Goal: Task Accomplishment & Management: Use online tool/utility

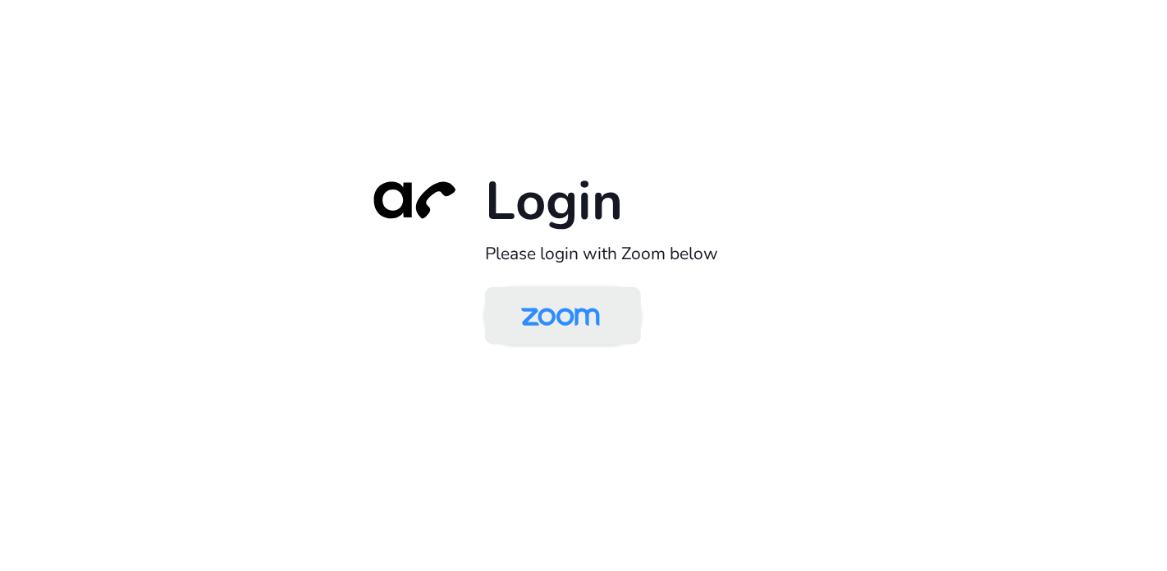
click at [535, 311] on img at bounding box center [560, 317] width 113 height 53
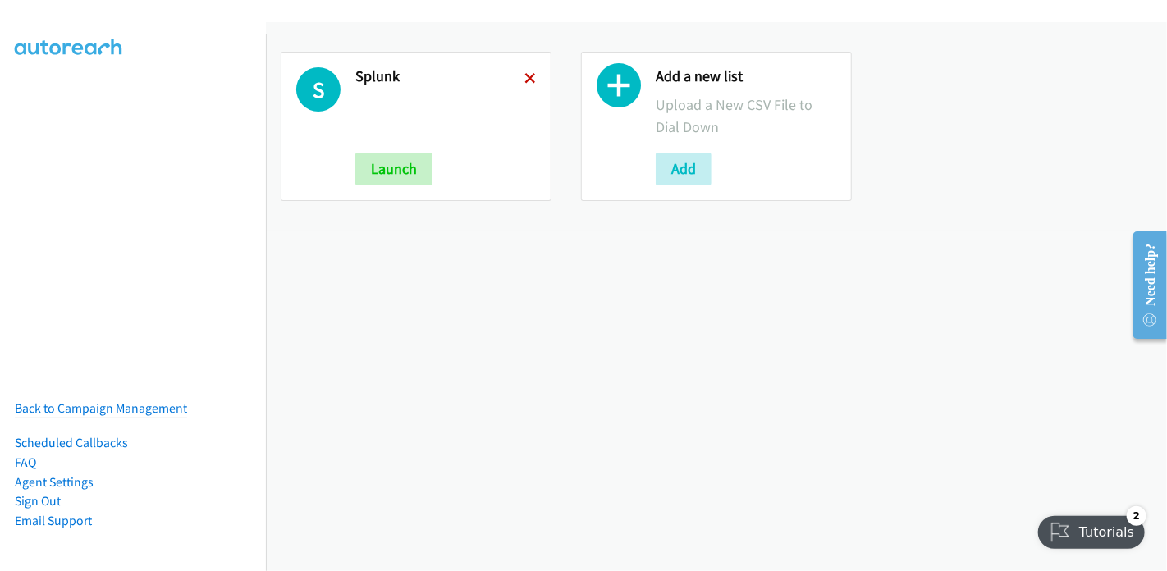
click at [530, 77] on icon at bounding box center [530, 79] width 11 height 11
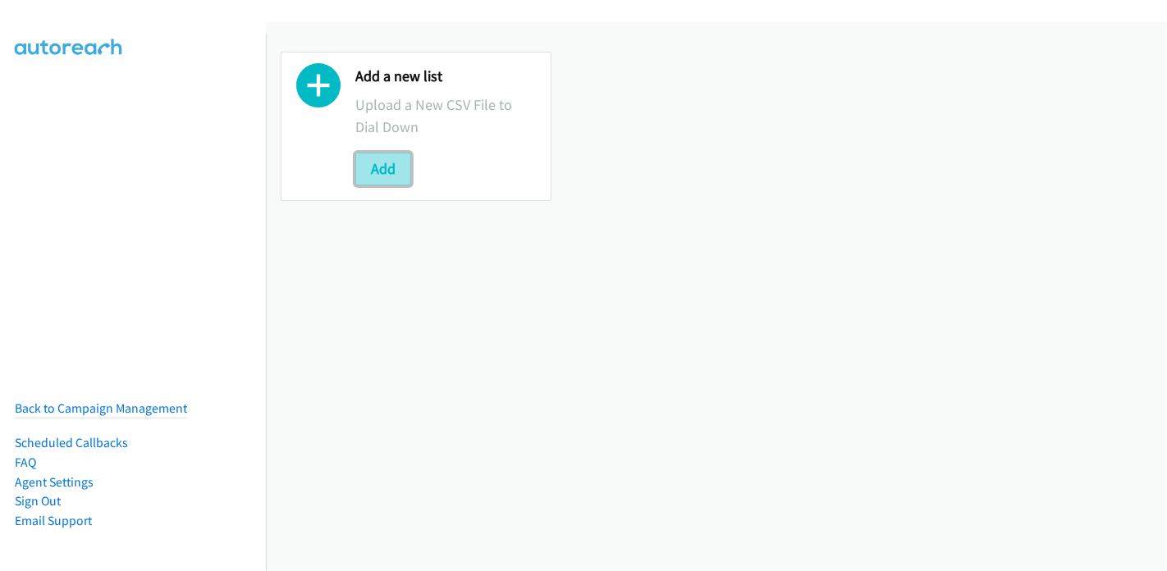
click at [386, 170] on button "Add" at bounding box center [383, 169] width 56 height 33
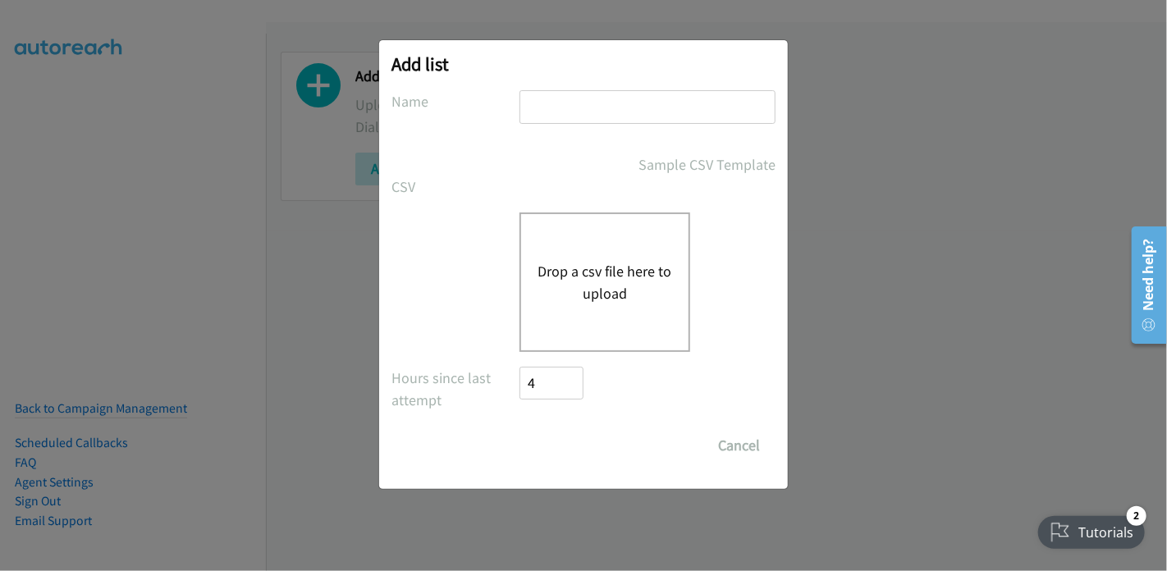
click at [545, 108] on input "text" at bounding box center [648, 107] width 256 height 34
type input "Splunk"
click at [580, 272] on button "Drop a csv file here to upload" at bounding box center [605, 282] width 135 height 44
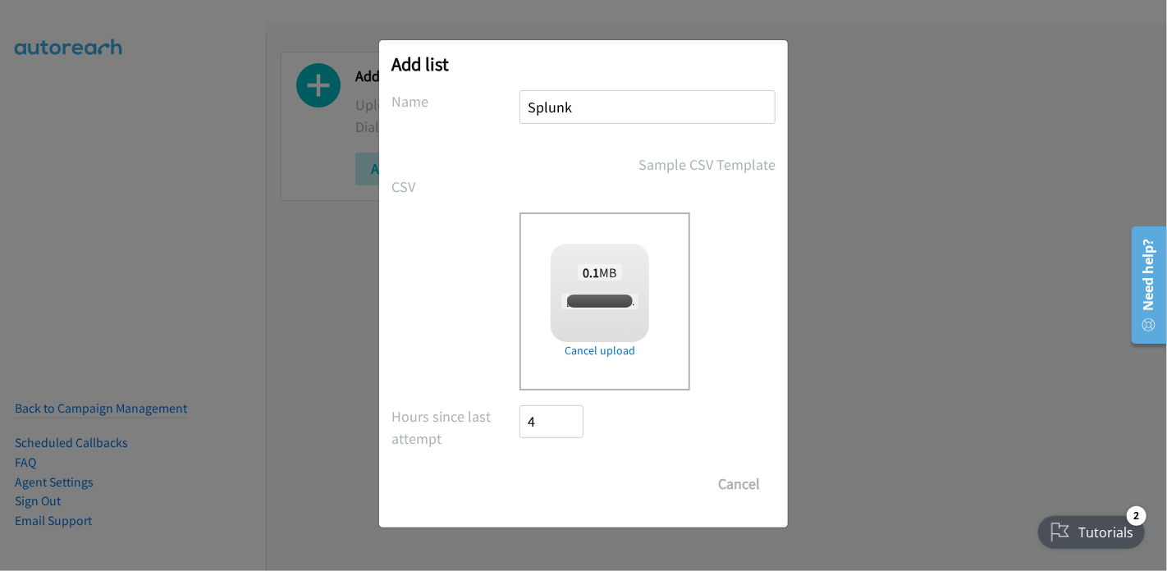
checkbox input "true"
click at [564, 490] on input "Save List" at bounding box center [563, 484] width 86 height 33
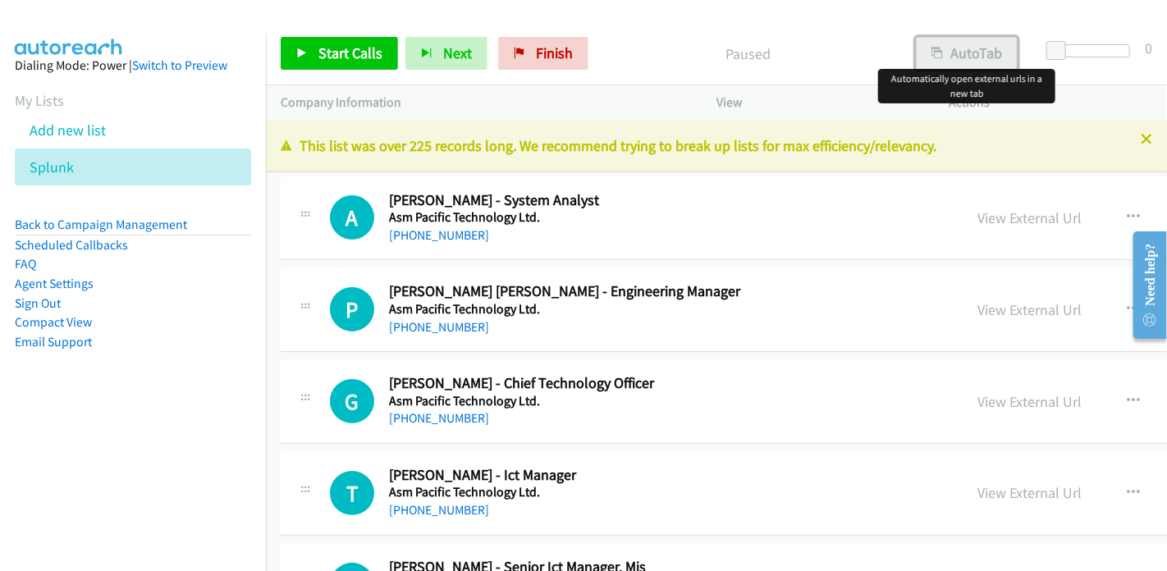
click at [973, 53] on button "AutoTab" at bounding box center [967, 53] width 102 height 33
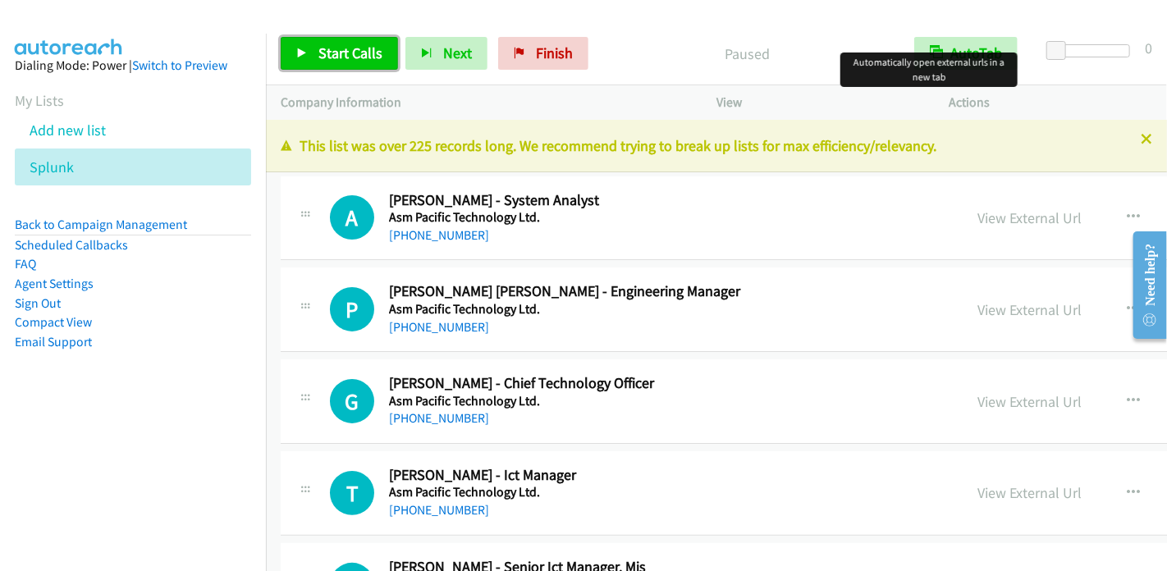
click at [328, 55] on span "Start Calls" at bounding box center [351, 53] width 64 height 19
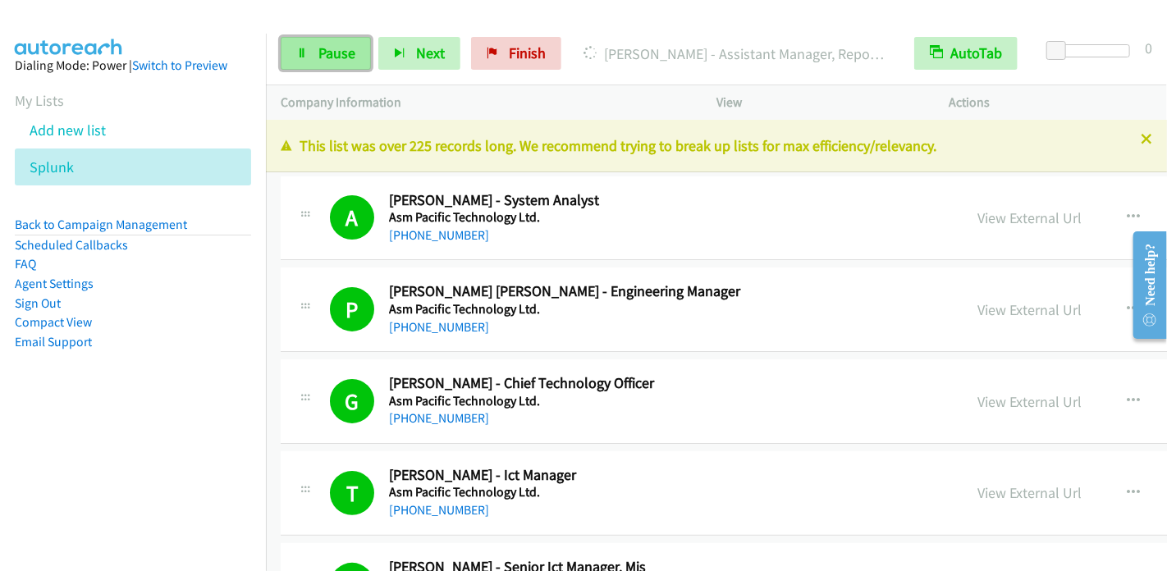
click at [337, 58] on span "Pause" at bounding box center [337, 53] width 37 height 19
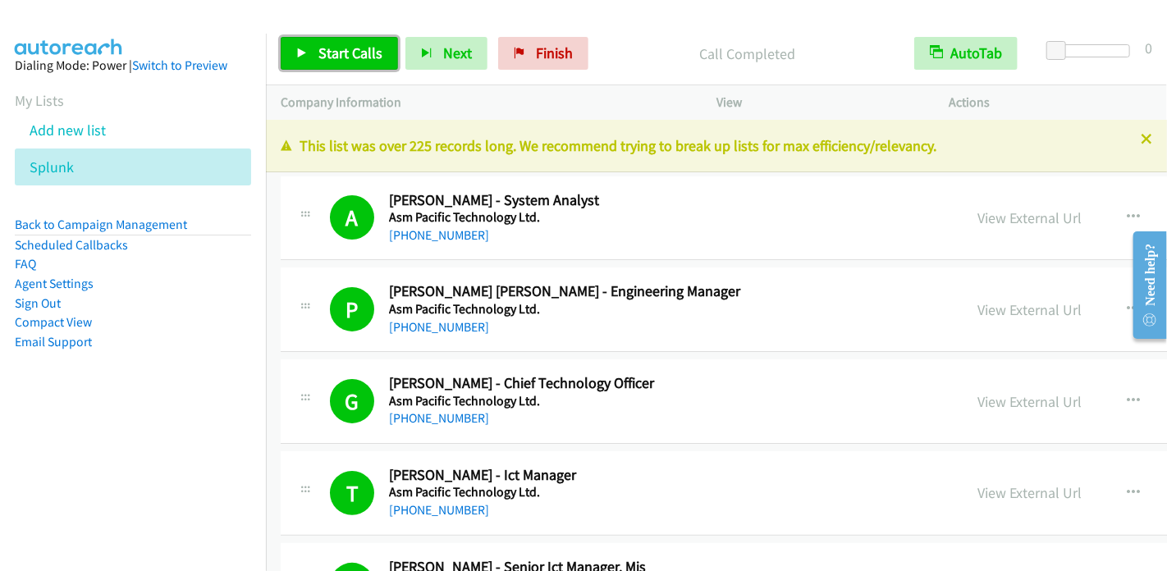
click at [367, 54] on span "Start Calls" at bounding box center [351, 53] width 64 height 19
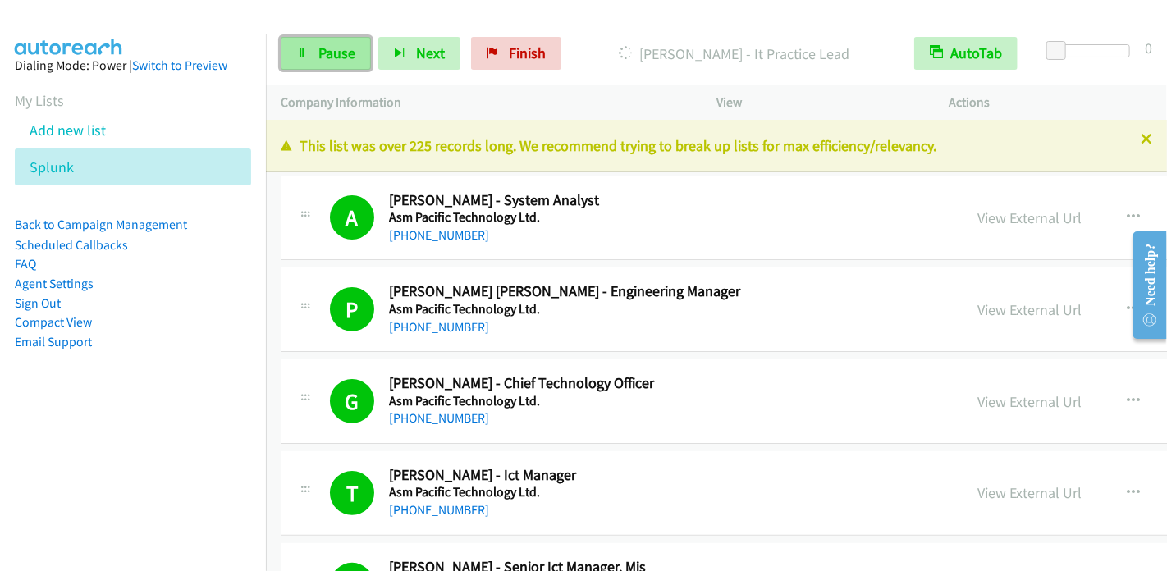
click at [309, 66] on link "Pause" at bounding box center [326, 53] width 90 height 33
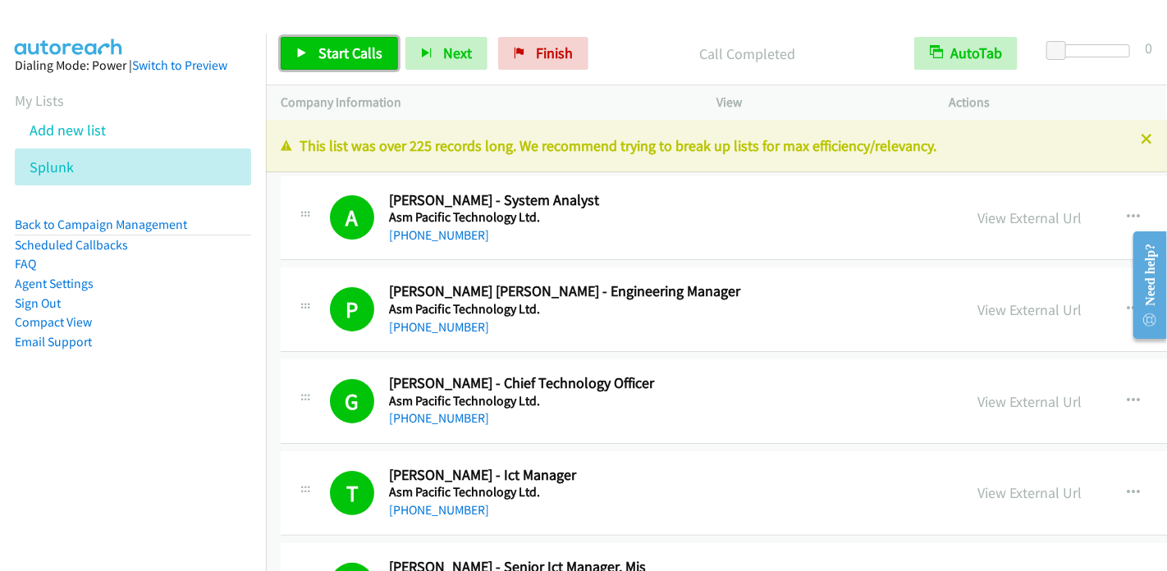
click at [319, 53] on span "Start Calls" at bounding box center [351, 53] width 64 height 19
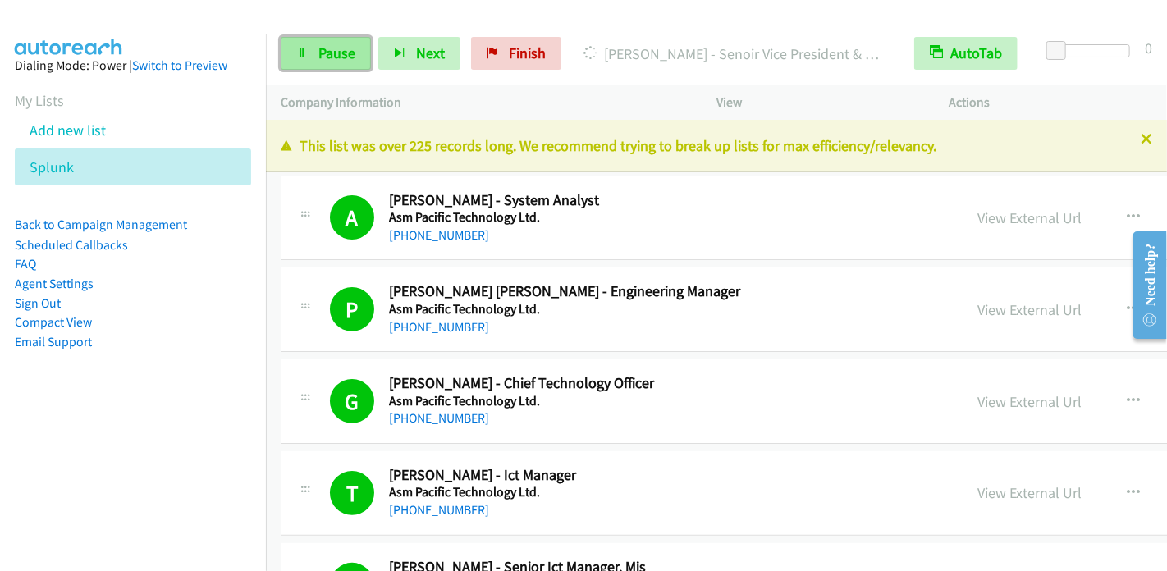
click at [321, 50] on span "Pause" at bounding box center [337, 53] width 37 height 19
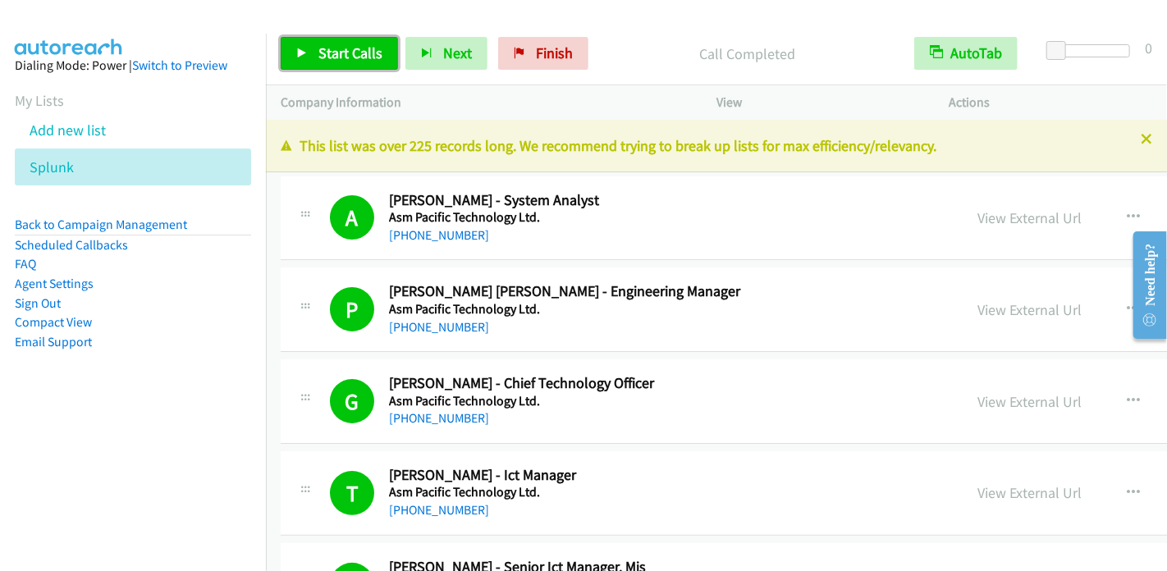
click at [374, 53] on span "Start Calls" at bounding box center [351, 53] width 64 height 19
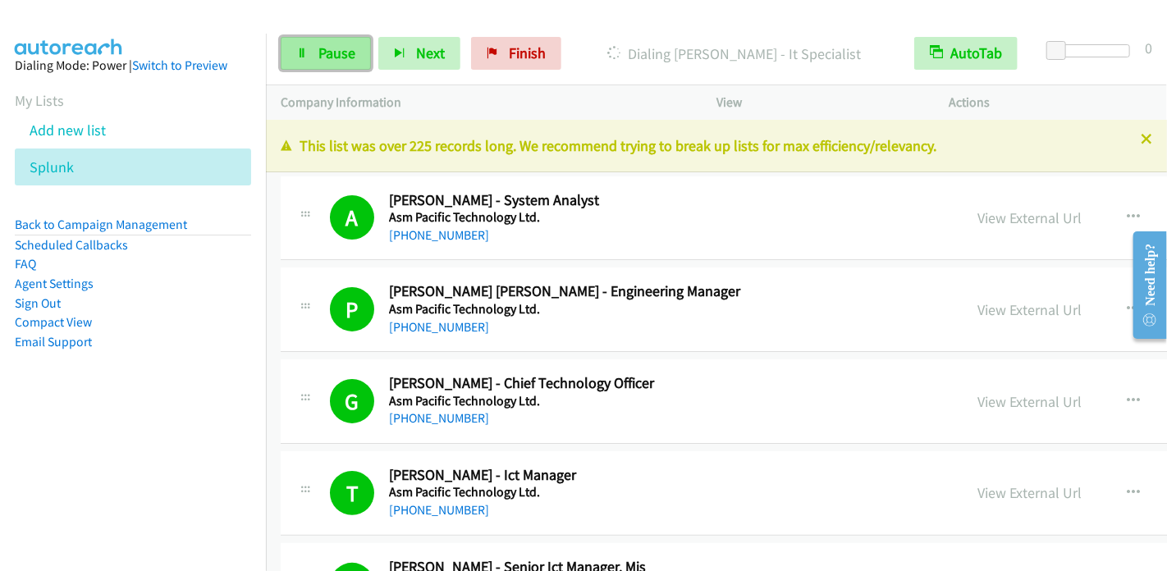
click at [344, 58] on span "Pause" at bounding box center [337, 53] width 37 height 19
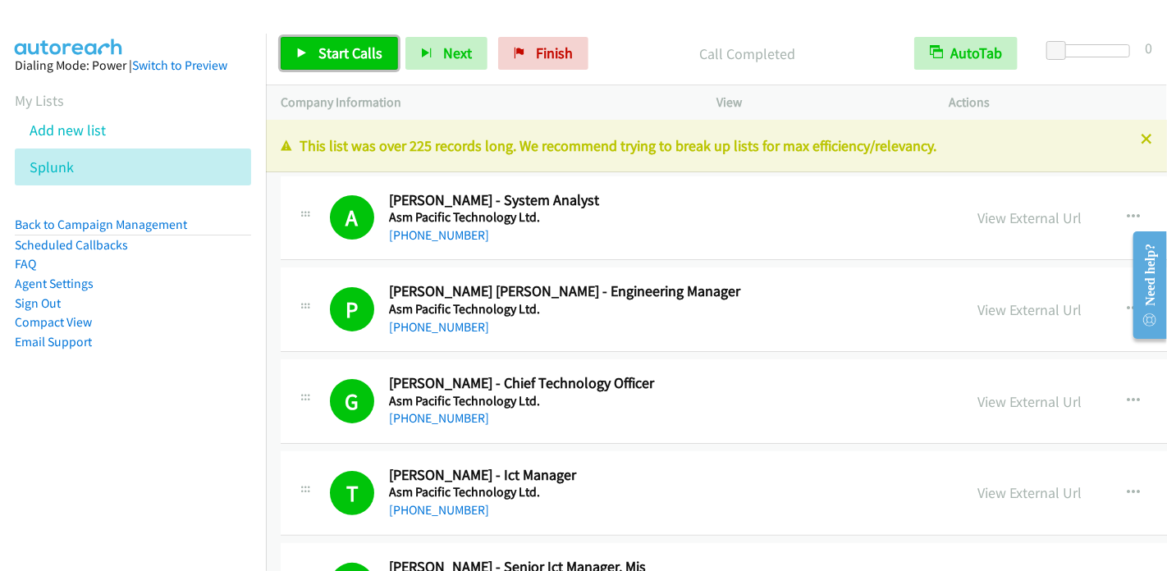
drag, startPoint x: 342, startPoint y: 59, endPoint x: 350, endPoint y: 48, distance: 13.5
click at [342, 59] on span "Start Calls" at bounding box center [351, 53] width 64 height 19
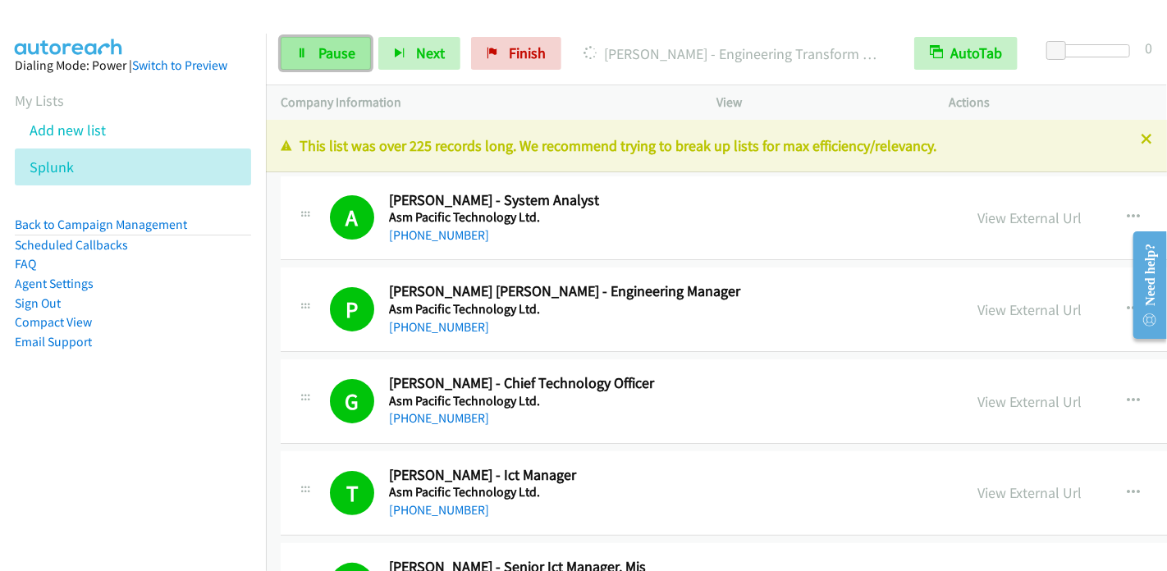
drag, startPoint x: 317, startPoint y: 44, endPoint x: 329, endPoint y: 44, distance: 12.3
click at [319, 44] on span "Pause" at bounding box center [337, 53] width 37 height 19
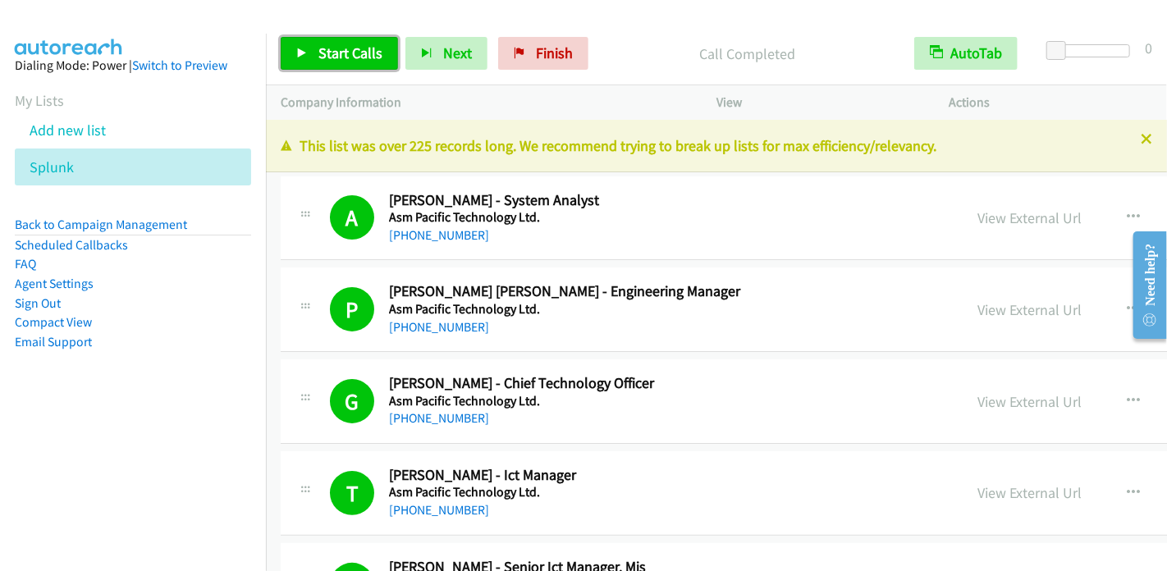
click at [314, 58] on link "Start Calls" at bounding box center [339, 53] width 117 height 33
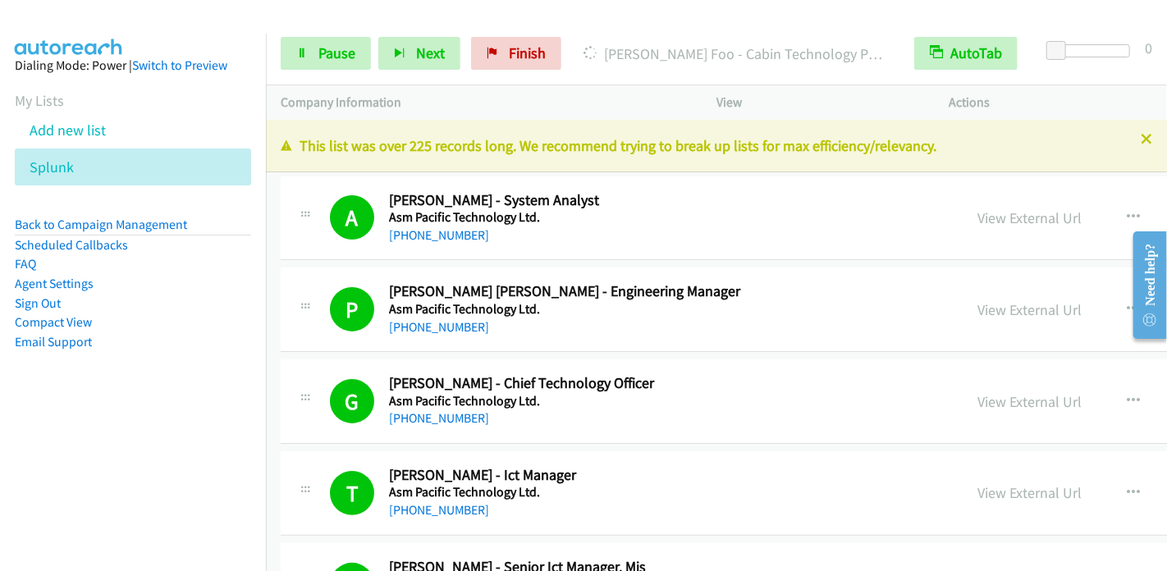
drag, startPoint x: 112, startPoint y: 424, endPoint x: 125, endPoint y: 416, distance: 15.1
click at [112, 424] on aside "Dialing Mode: Power | Switch to Preview My Lists Add new list Splunk Back to Ca…" at bounding box center [133, 230] width 266 height 392
click at [320, 53] on span "Pause" at bounding box center [337, 53] width 37 height 19
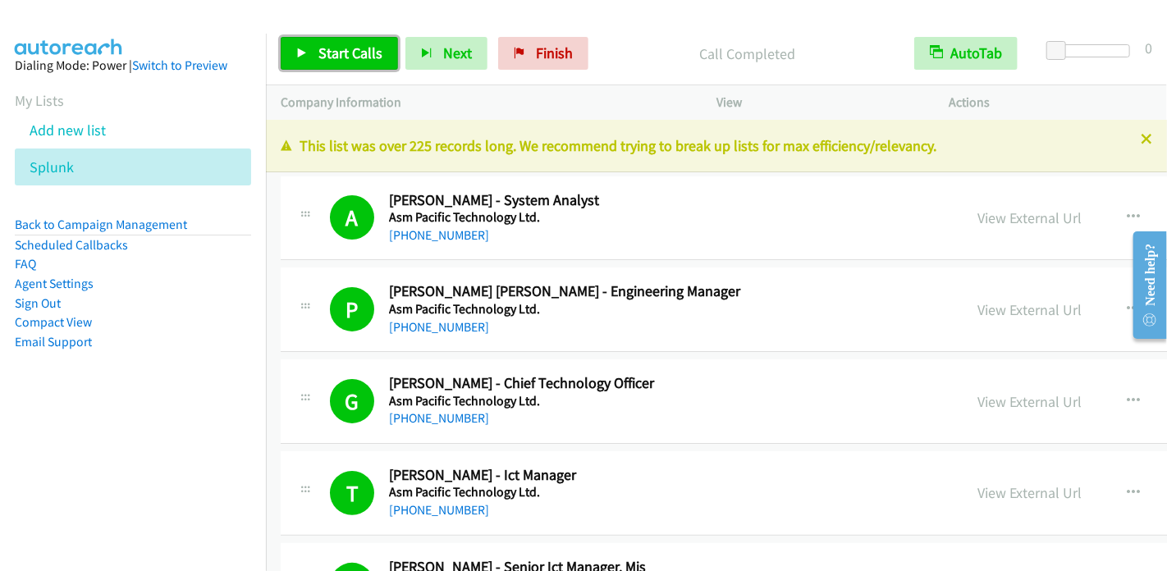
click at [342, 56] on span "Start Calls" at bounding box center [351, 53] width 64 height 19
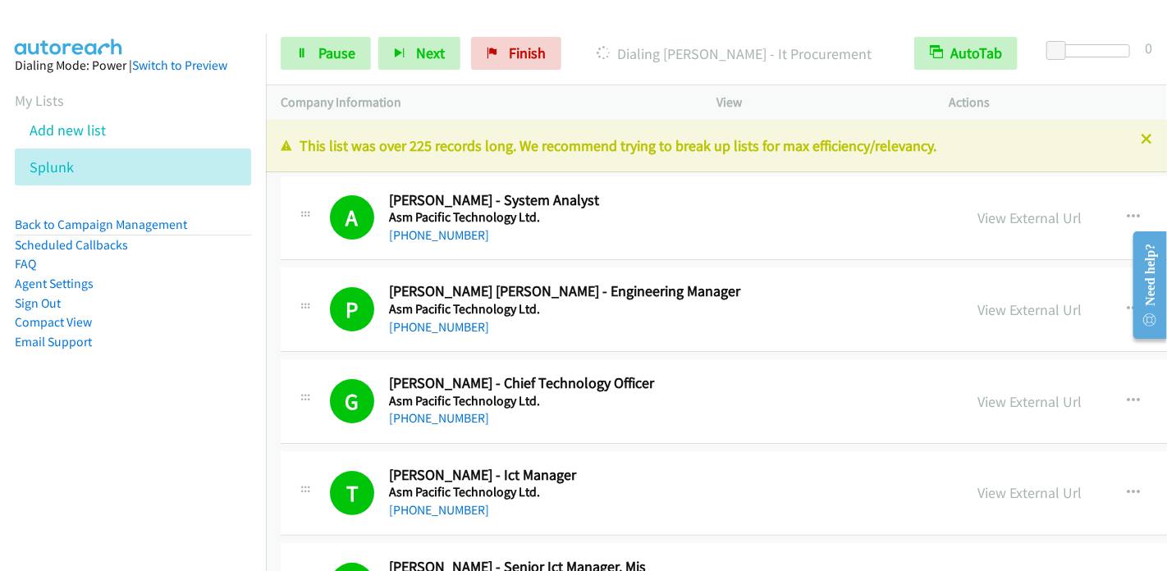
click at [112, 387] on aside "Dialing Mode: Power | Switch to Preview My Lists Add new list Splunk Back to Ca…" at bounding box center [133, 230] width 266 height 392
click at [332, 60] on span "Pause" at bounding box center [337, 53] width 37 height 19
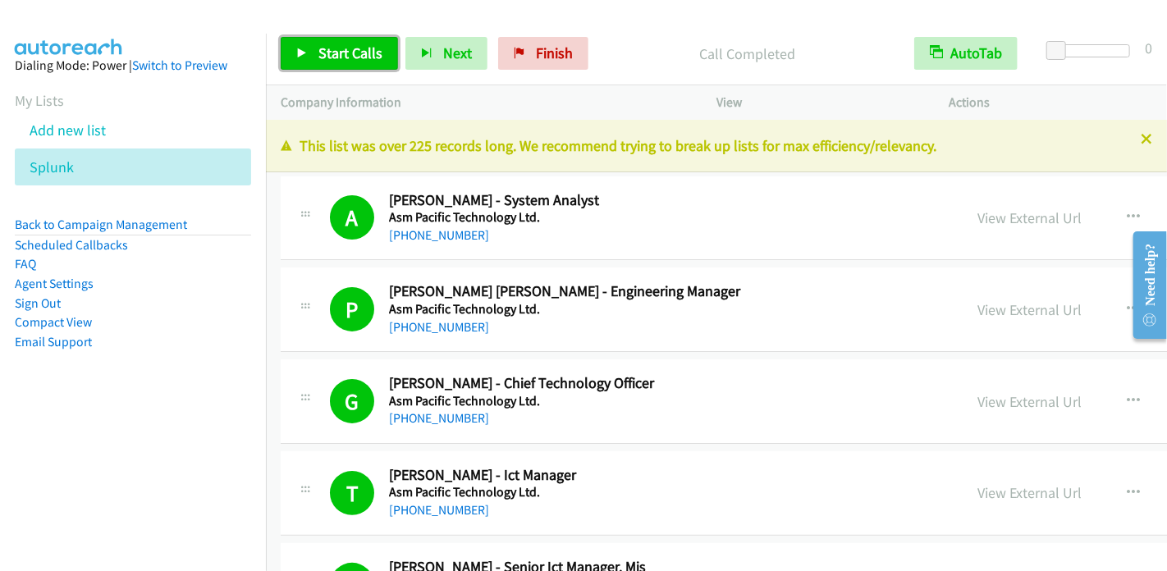
click at [338, 62] on link "Start Calls" at bounding box center [339, 53] width 117 height 33
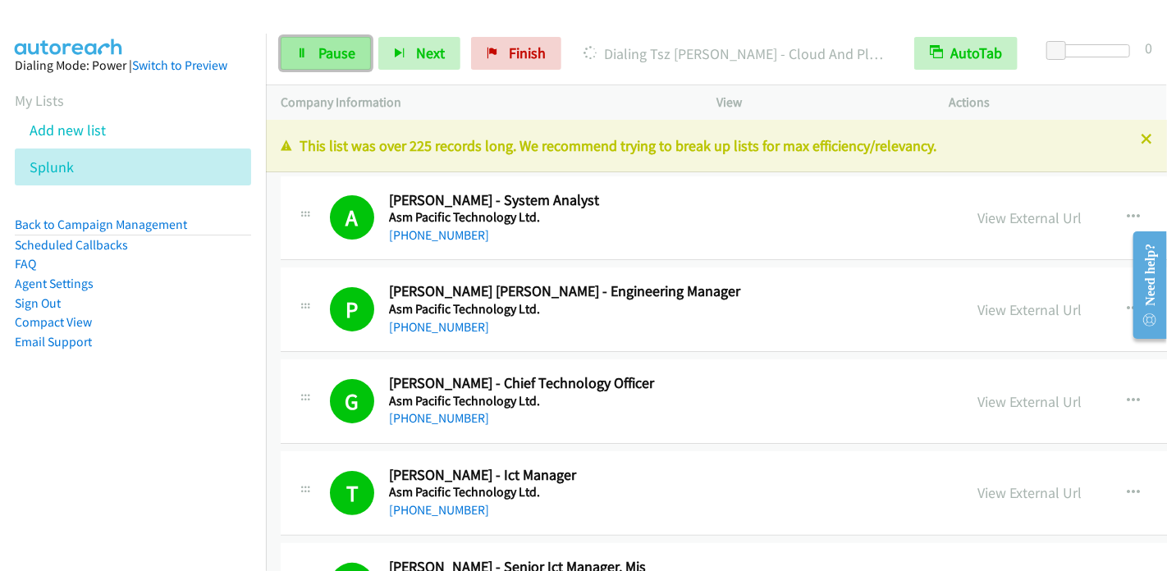
click at [351, 44] on span "Pause" at bounding box center [337, 53] width 37 height 19
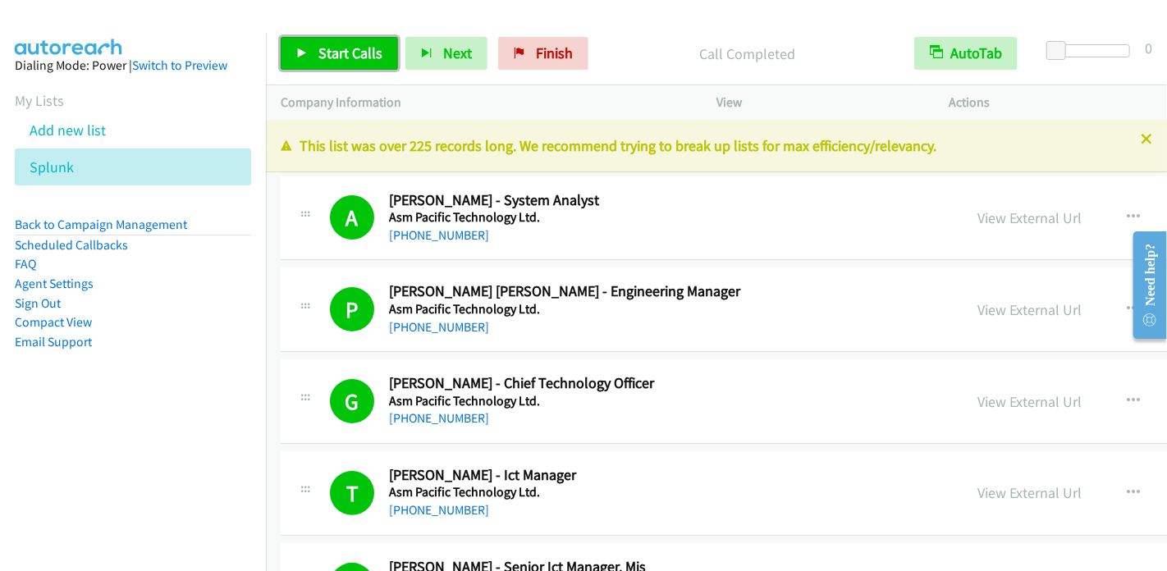
click at [307, 60] on link "Start Calls" at bounding box center [339, 53] width 117 height 33
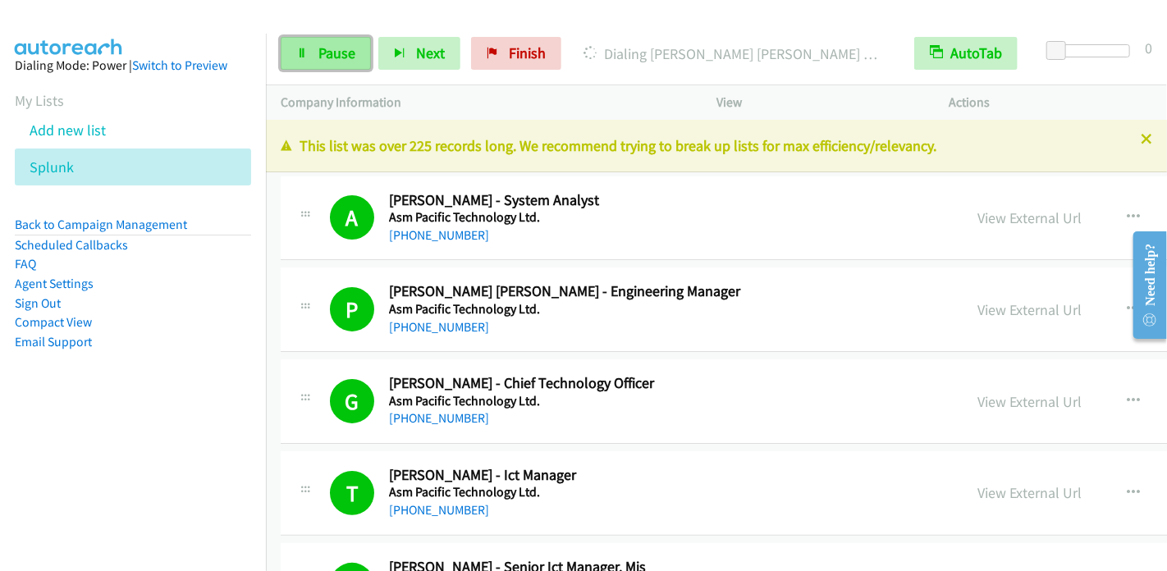
click at [318, 63] on link "Pause" at bounding box center [326, 53] width 90 height 33
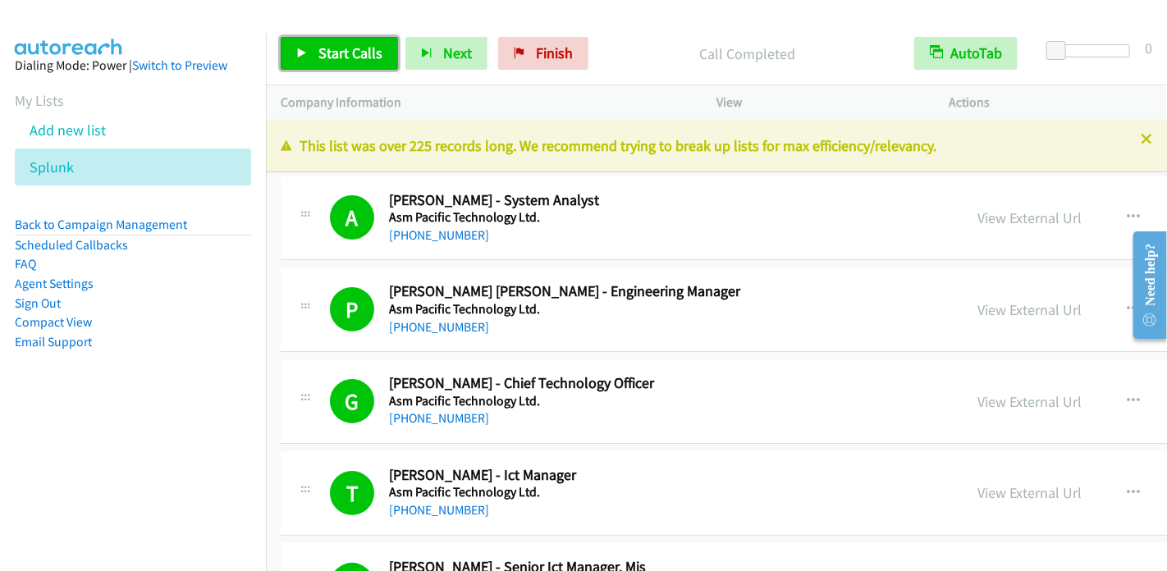
click at [345, 48] on span "Start Calls" at bounding box center [351, 53] width 64 height 19
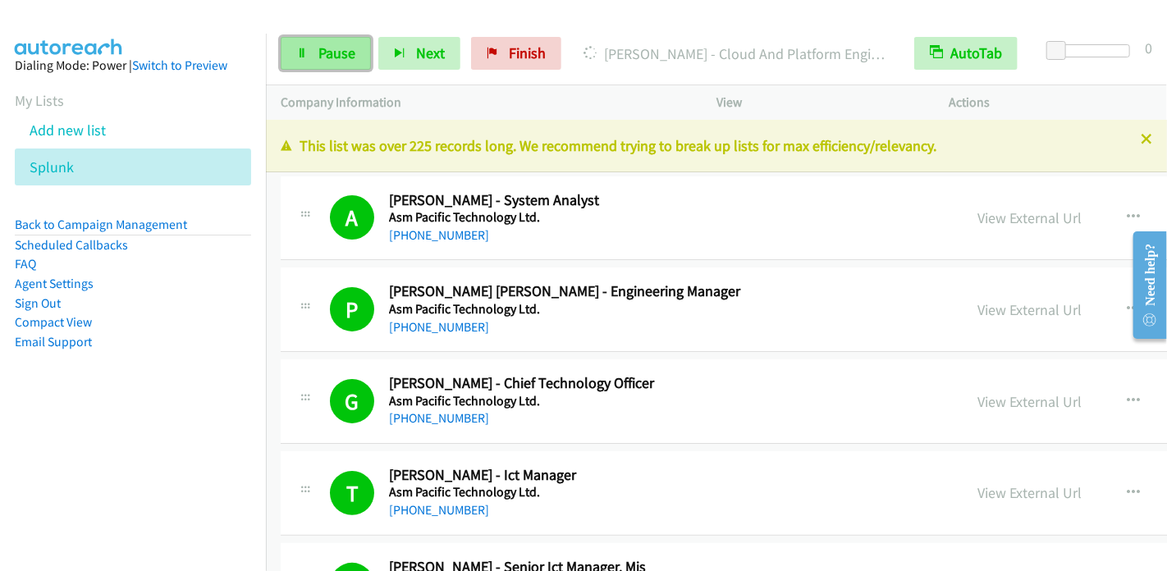
click at [345, 55] on span "Pause" at bounding box center [337, 53] width 37 height 19
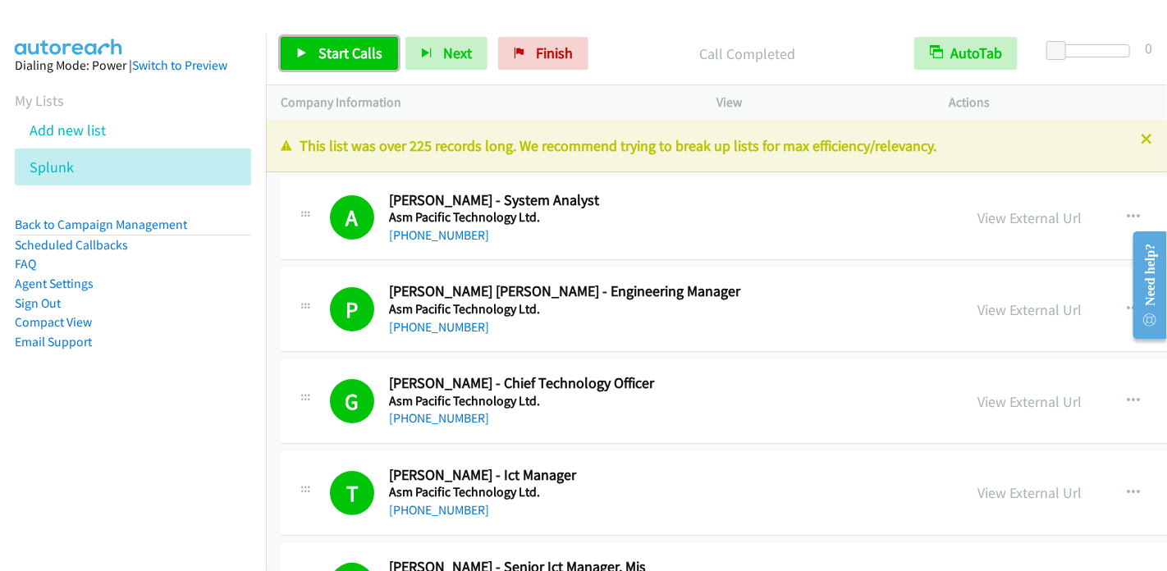
click at [342, 45] on span "Start Calls" at bounding box center [351, 53] width 64 height 19
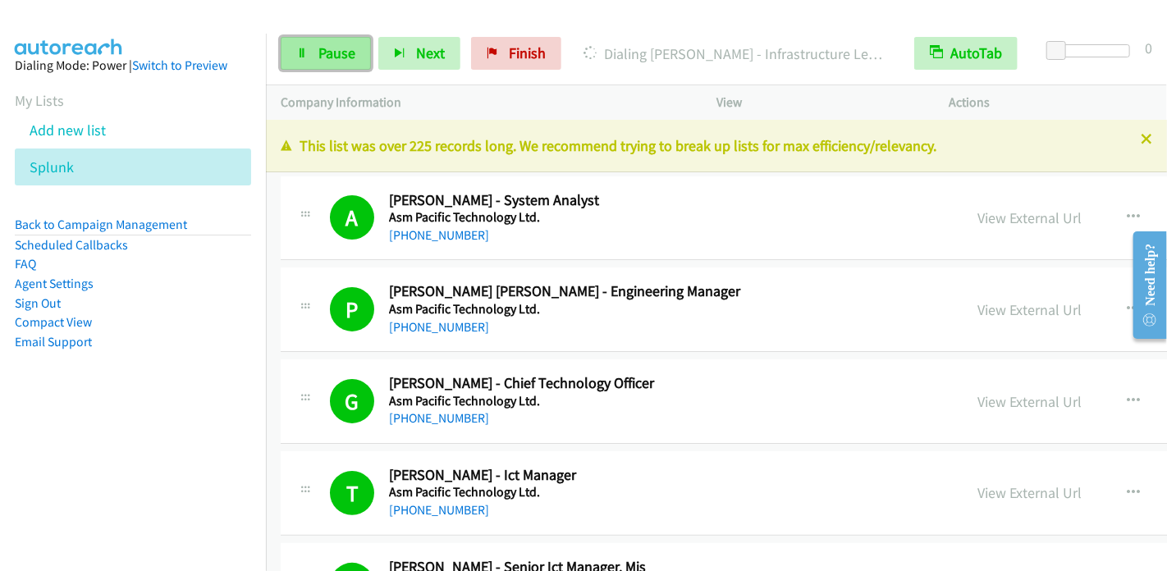
click at [315, 47] on link "Pause" at bounding box center [326, 53] width 90 height 33
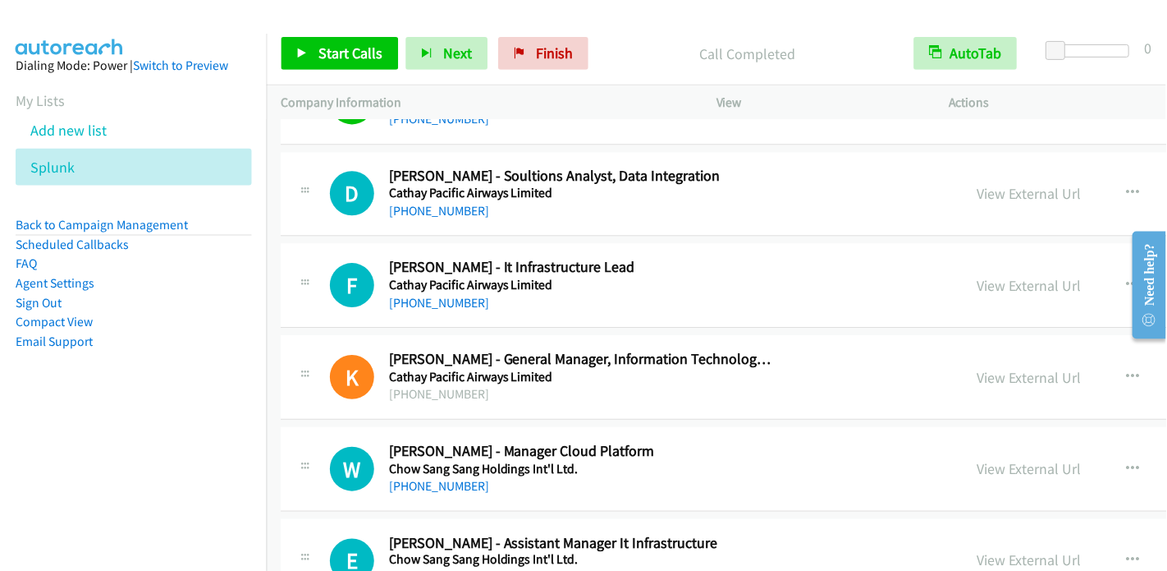
scroll to position [12397, 0]
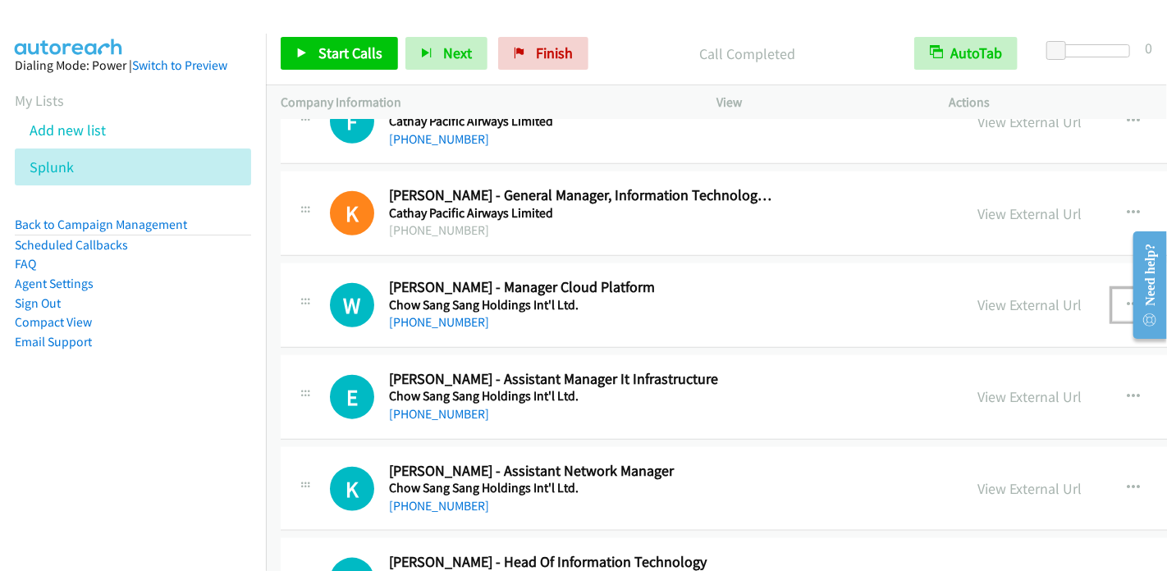
click at [1128, 299] on icon "button" at bounding box center [1134, 305] width 13 height 13
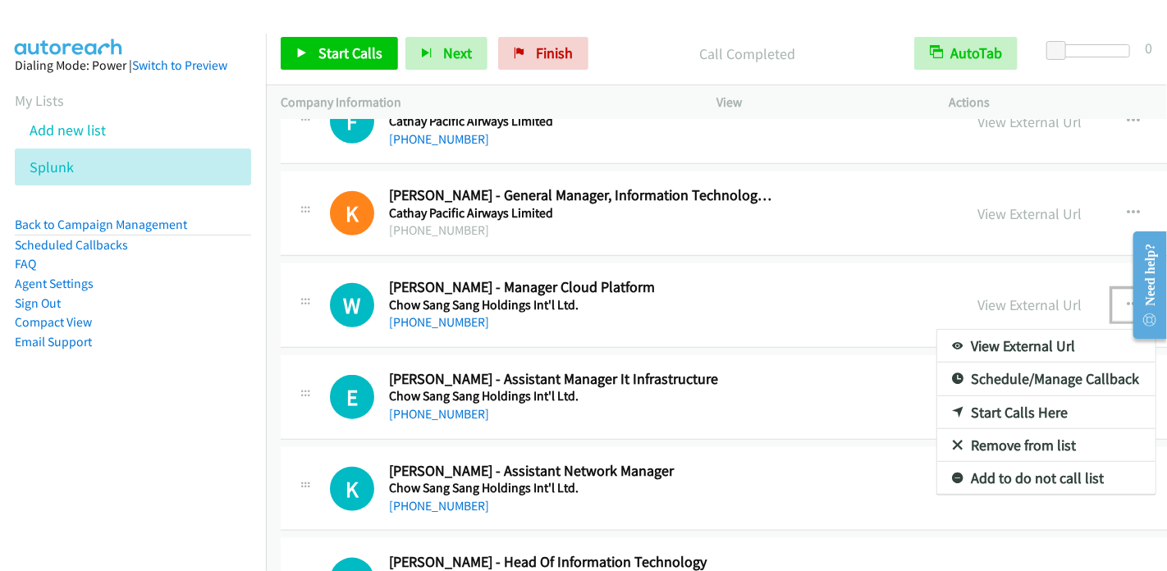
click at [938, 397] on link "Start Calls Here" at bounding box center [1047, 413] width 218 height 33
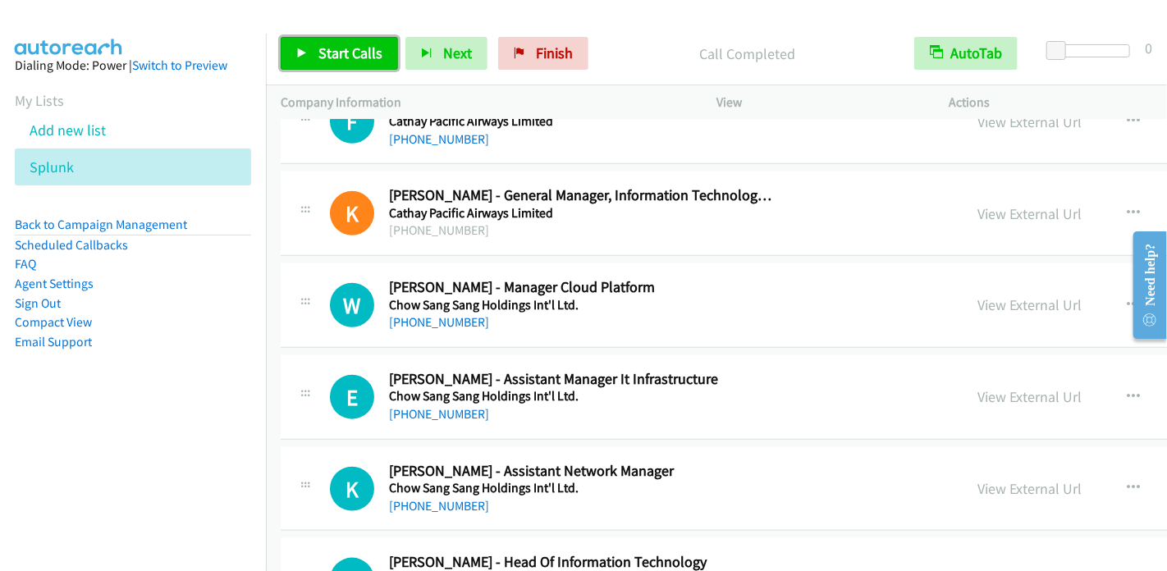
click at [338, 56] on span "Start Calls" at bounding box center [351, 53] width 64 height 19
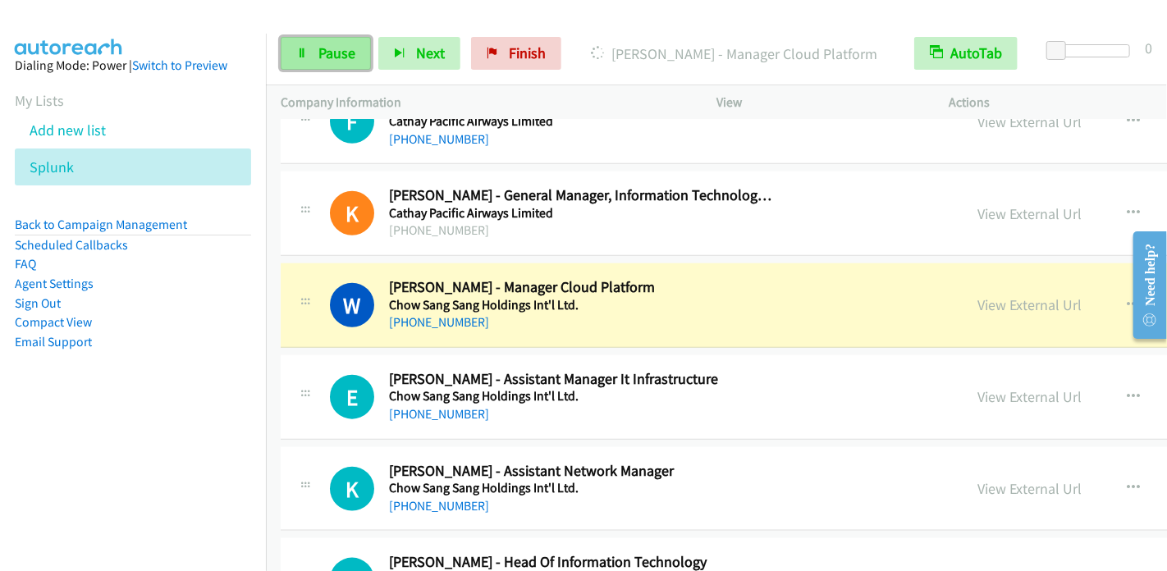
click at [346, 51] on span "Pause" at bounding box center [337, 53] width 37 height 19
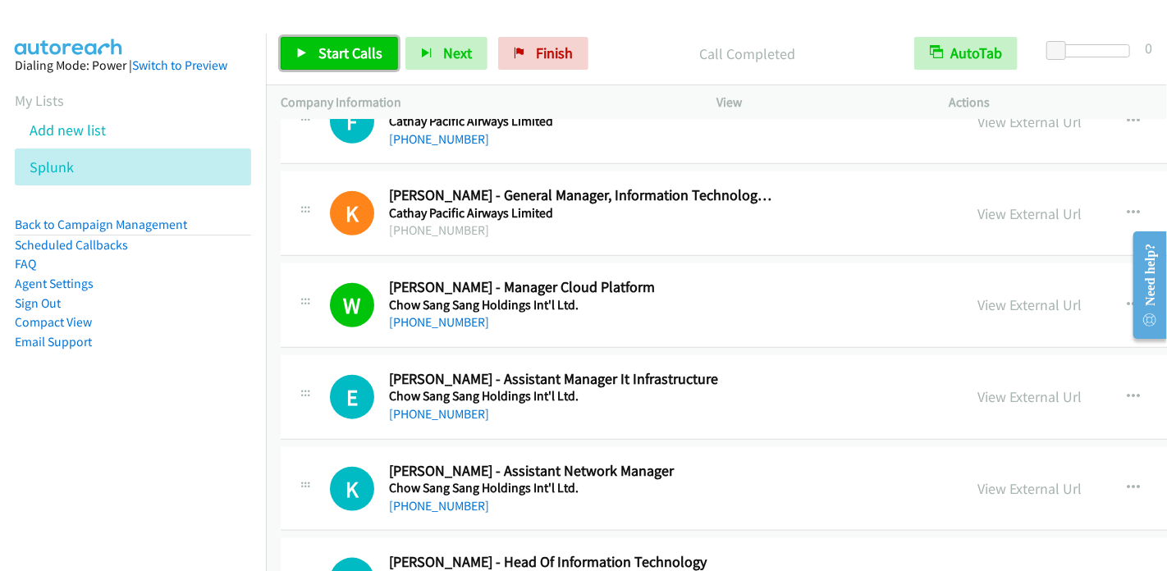
click at [358, 48] on span "Start Calls" at bounding box center [351, 53] width 64 height 19
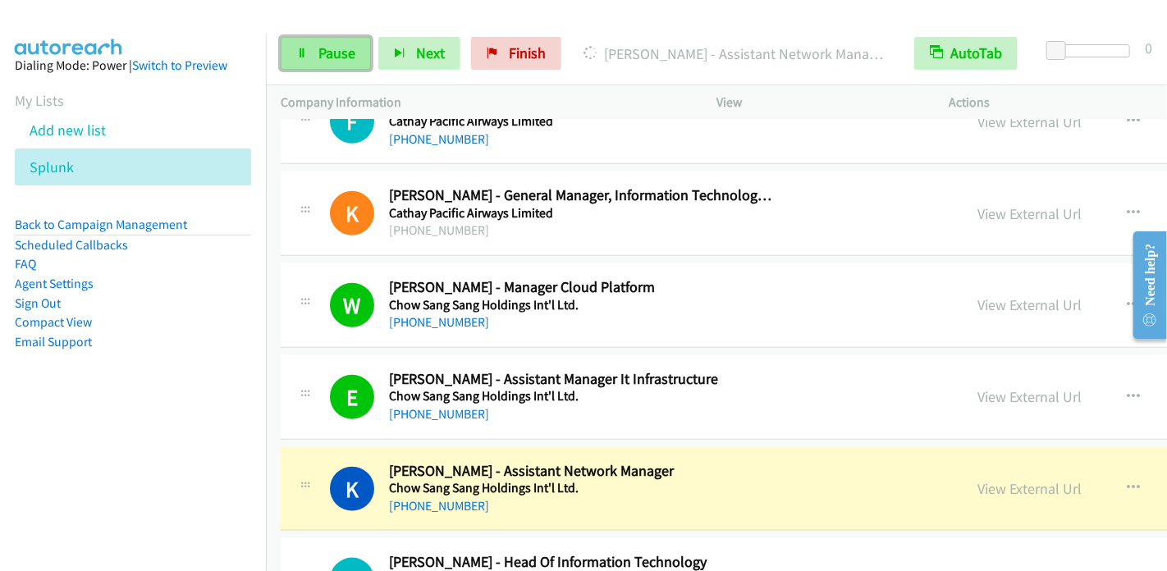
click at [315, 53] on link "Pause" at bounding box center [326, 53] width 90 height 33
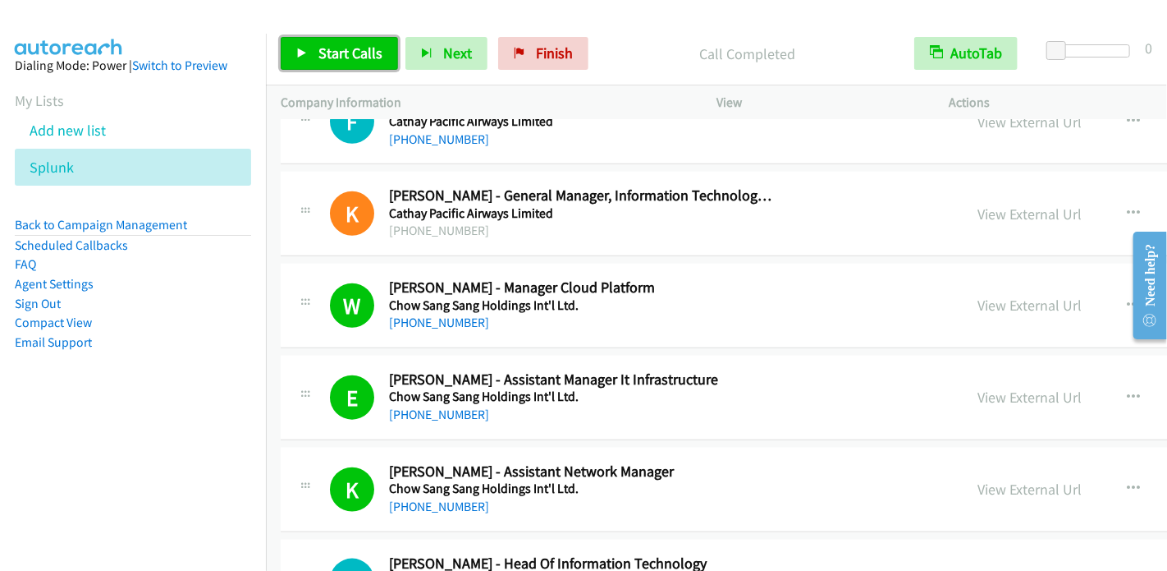
click at [355, 48] on span "Start Calls" at bounding box center [351, 53] width 64 height 19
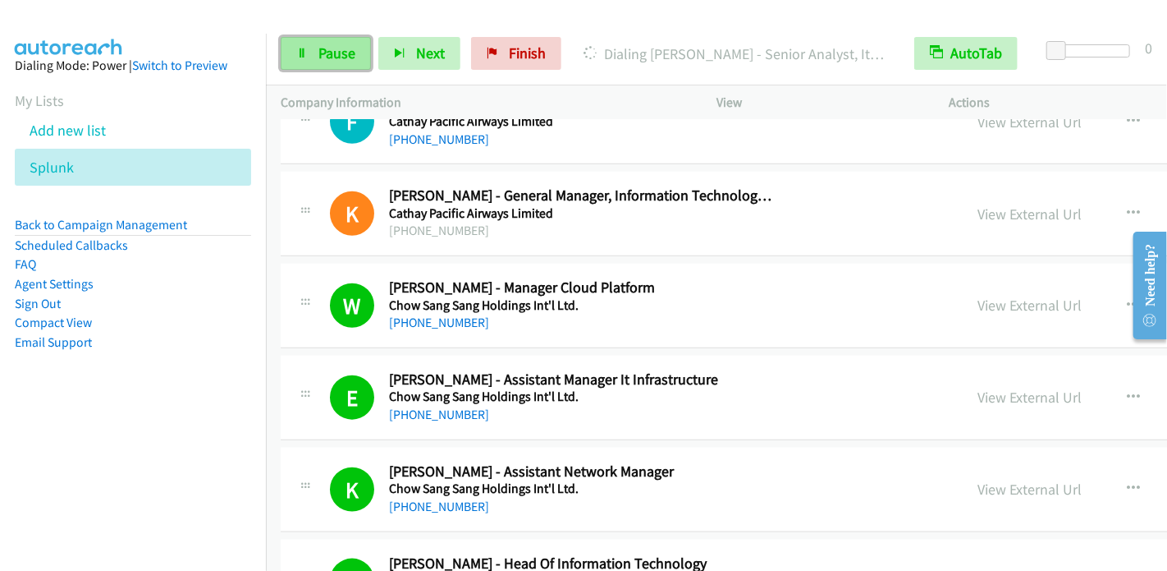
drag, startPoint x: 324, startPoint y: 48, endPoint x: 362, endPoint y: 42, distance: 38.2
click at [324, 48] on span "Pause" at bounding box center [337, 53] width 37 height 19
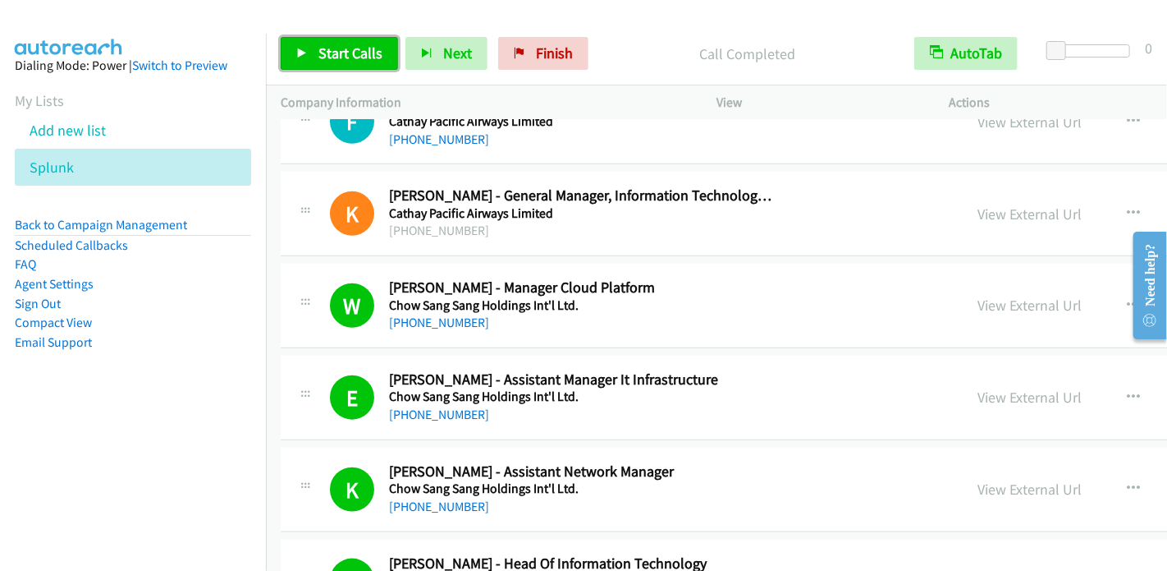
click at [307, 58] on link "Start Calls" at bounding box center [339, 53] width 117 height 33
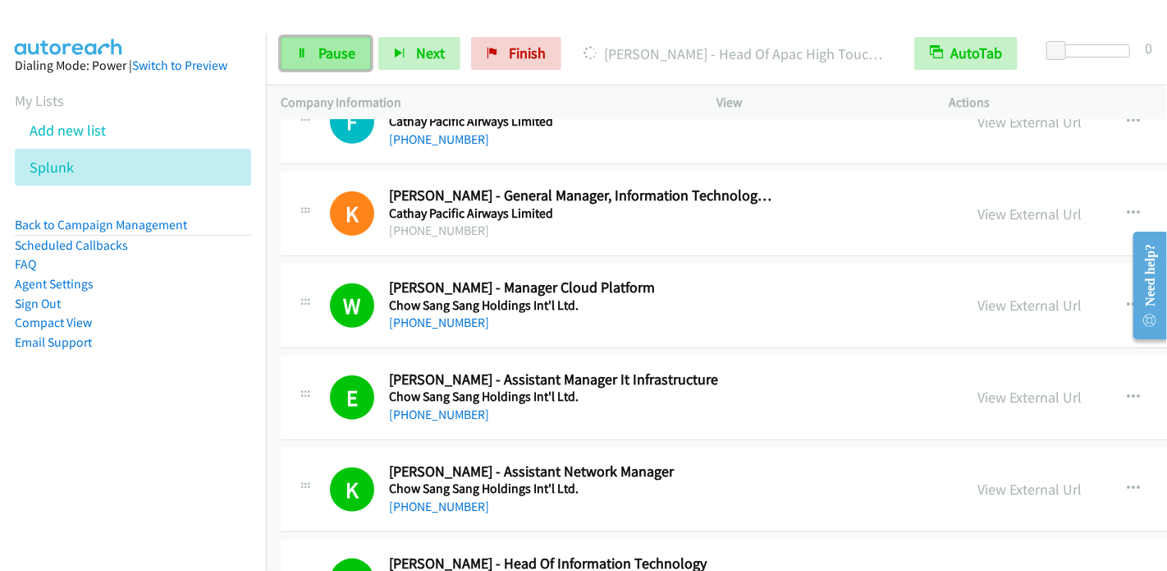
click at [314, 53] on link "Pause" at bounding box center [326, 53] width 90 height 33
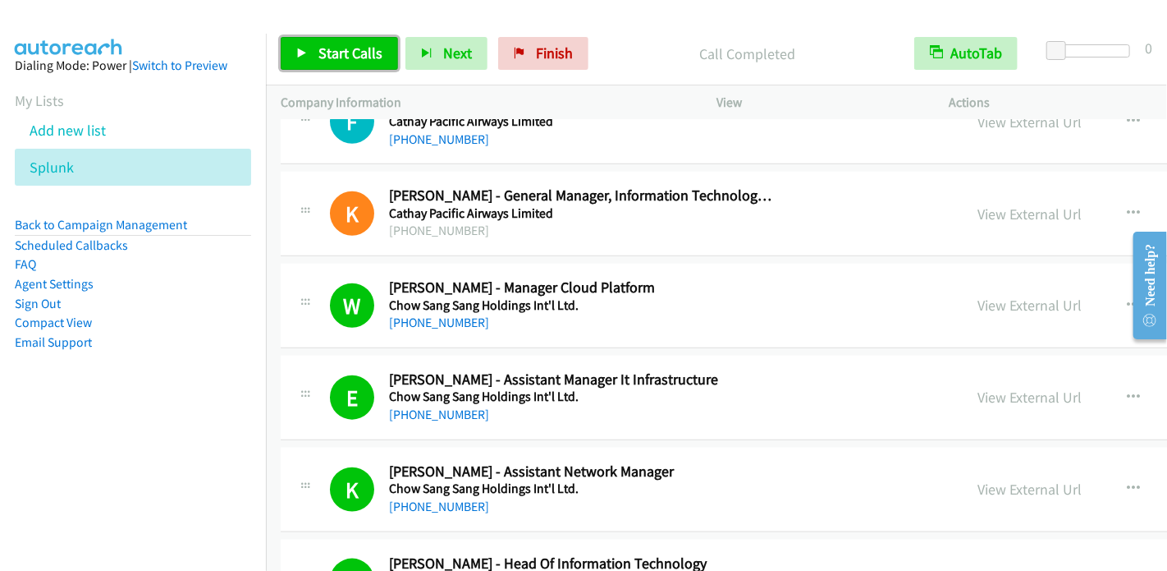
click at [348, 58] on span "Start Calls" at bounding box center [351, 53] width 64 height 19
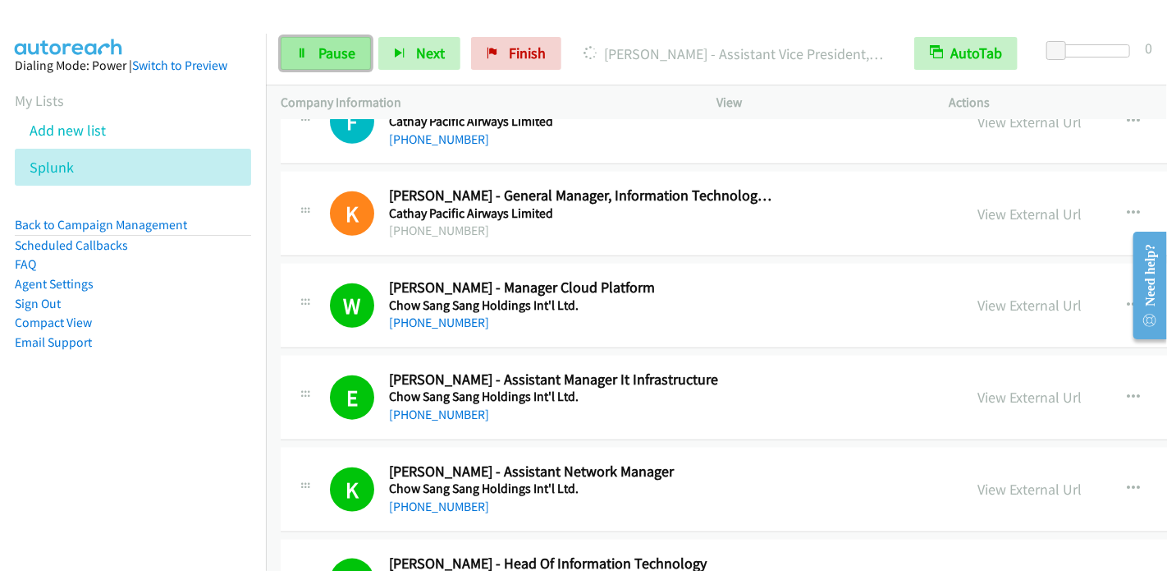
click at [323, 45] on span "Pause" at bounding box center [337, 53] width 37 height 19
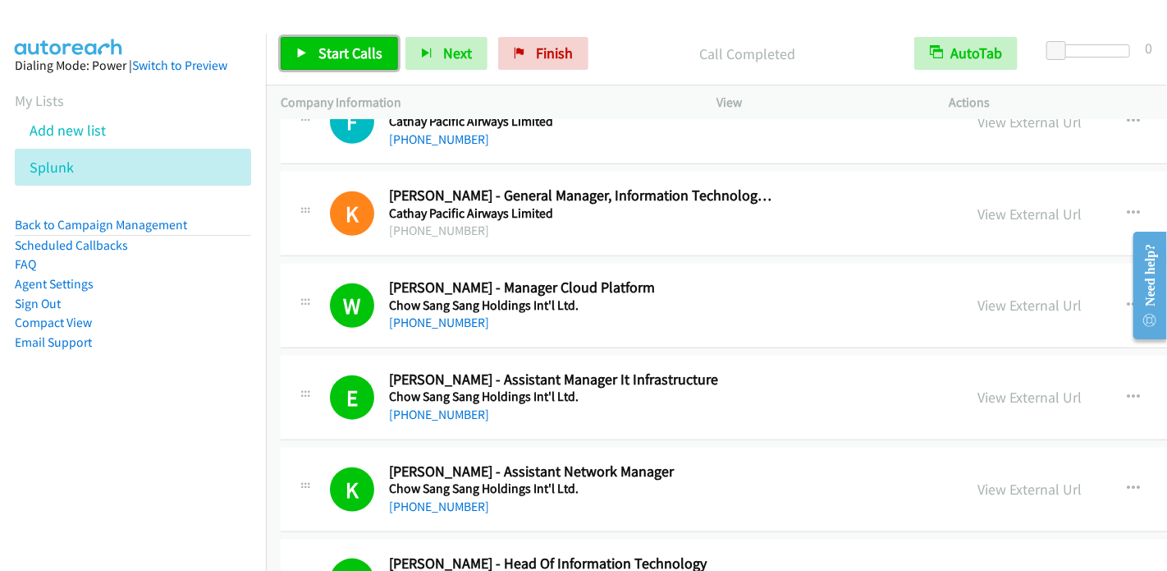
click at [337, 58] on span "Start Calls" at bounding box center [351, 53] width 64 height 19
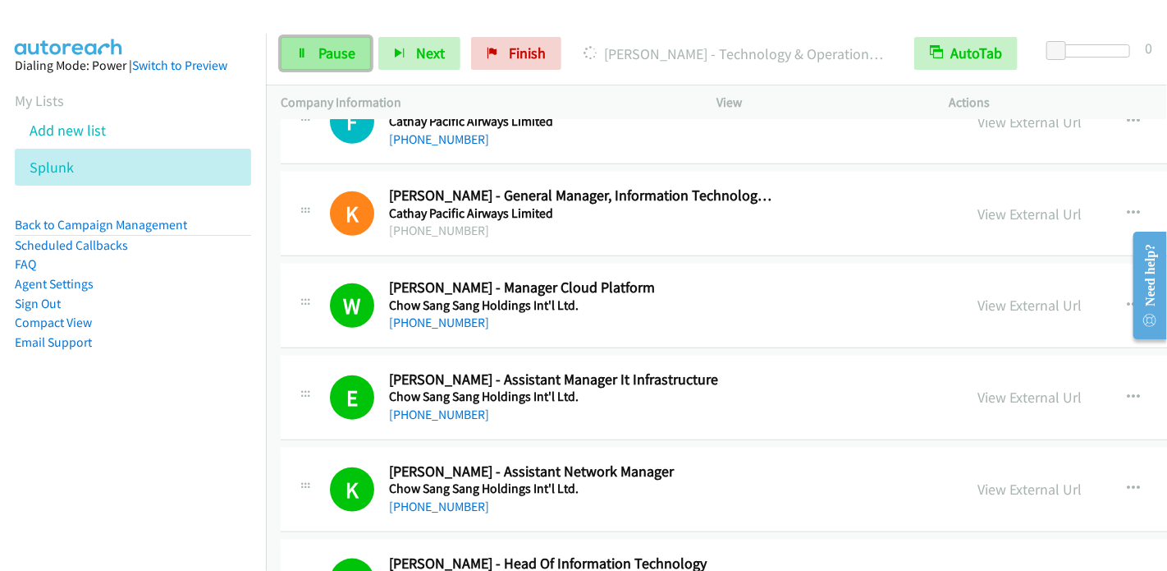
click at [328, 58] on span "Pause" at bounding box center [337, 53] width 37 height 19
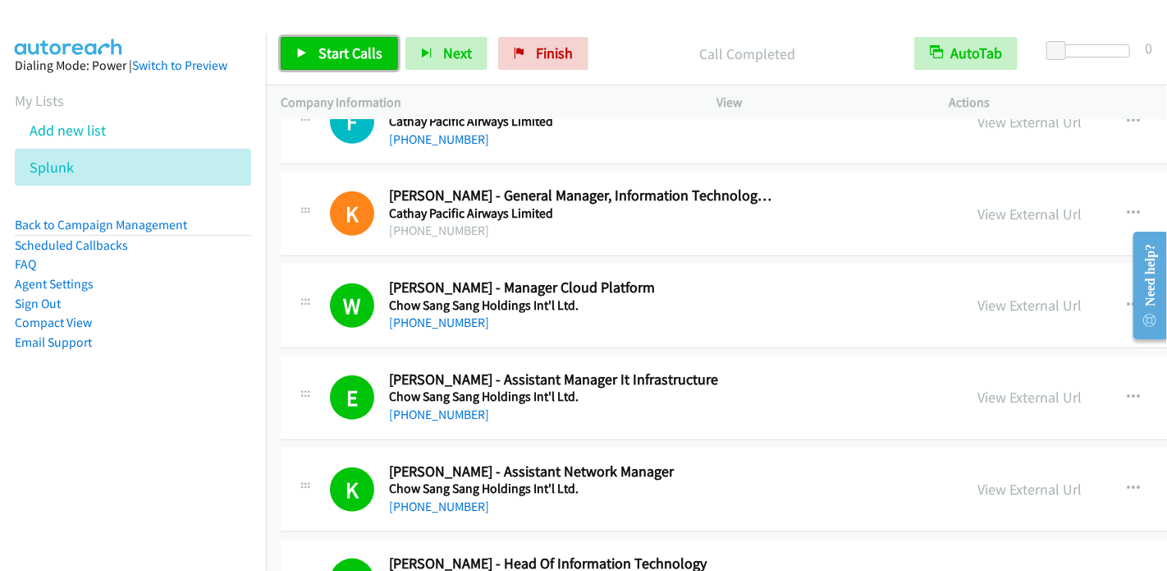
click at [329, 54] on span "Start Calls" at bounding box center [351, 53] width 64 height 19
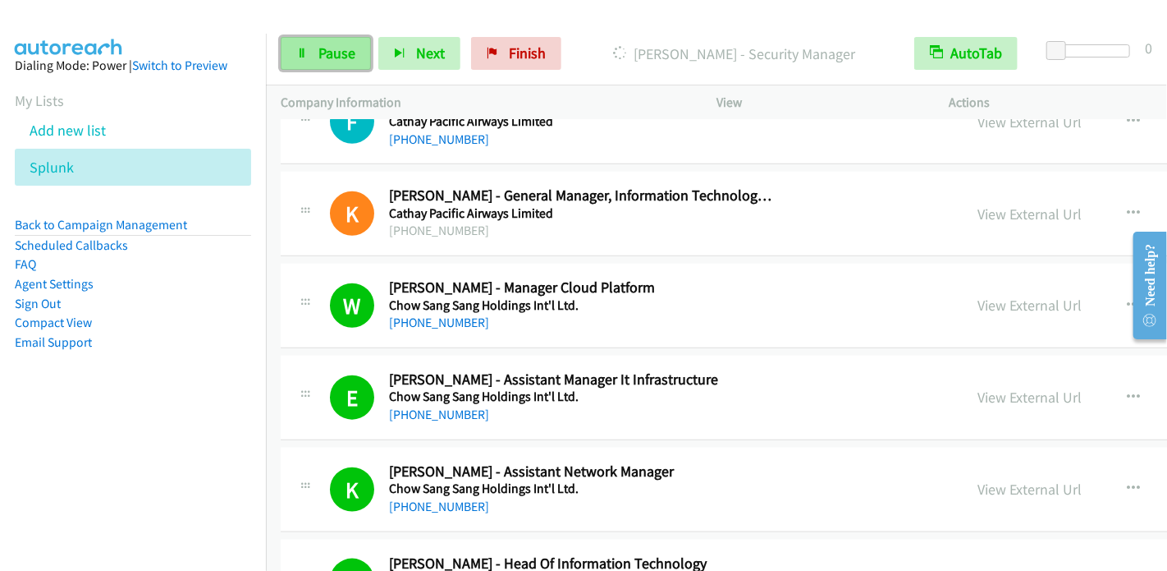
drag, startPoint x: 315, startPoint y: 52, endPoint x: 325, endPoint y: 48, distance: 10.4
click at [315, 52] on link "Pause" at bounding box center [326, 53] width 90 height 33
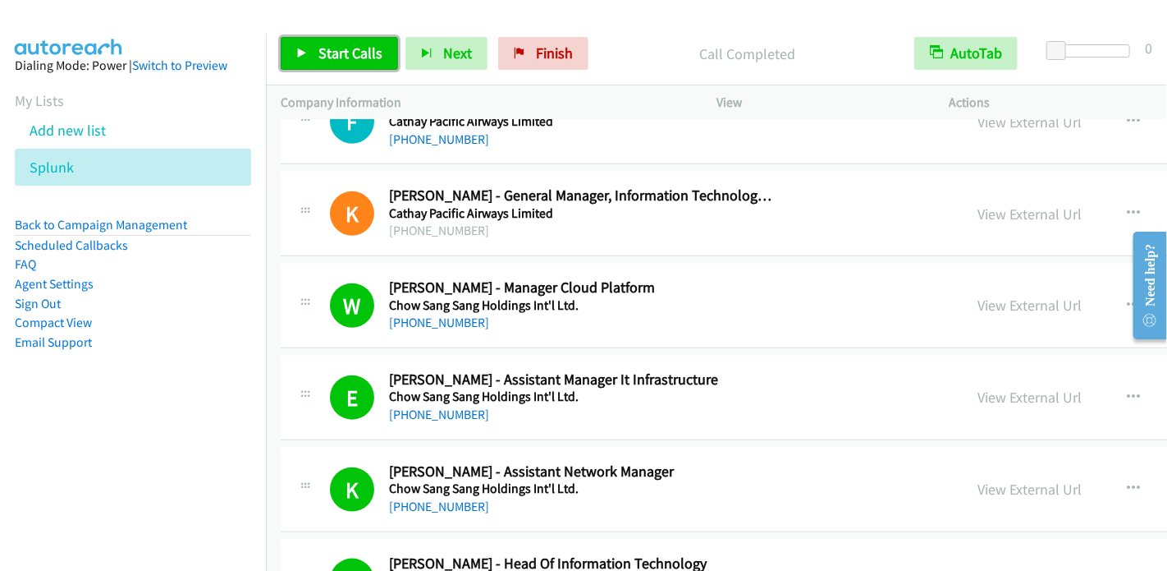
click at [362, 42] on link "Start Calls" at bounding box center [339, 53] width 117 height 33
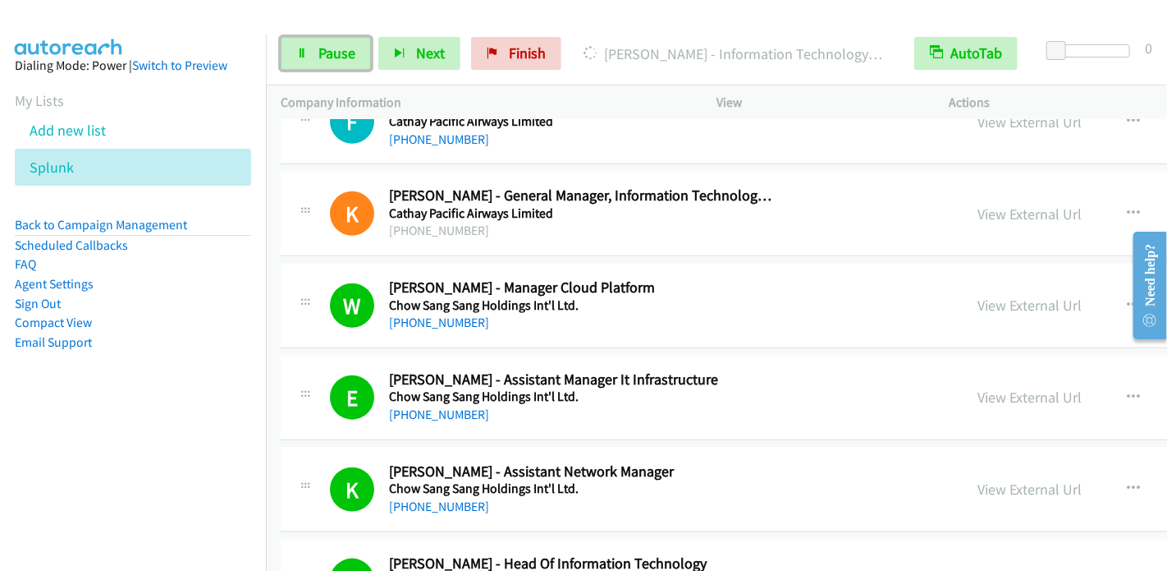
drag, startPoint x: 316, startPoint y: 52, endPoint x: 372, endPoint y: 0, distance: 76.1
click at [317, 52] on link "Pause" at bounding box center [326, 53] width 90 height 33
